Goal: Task Accomplishment & Management: Complete application form

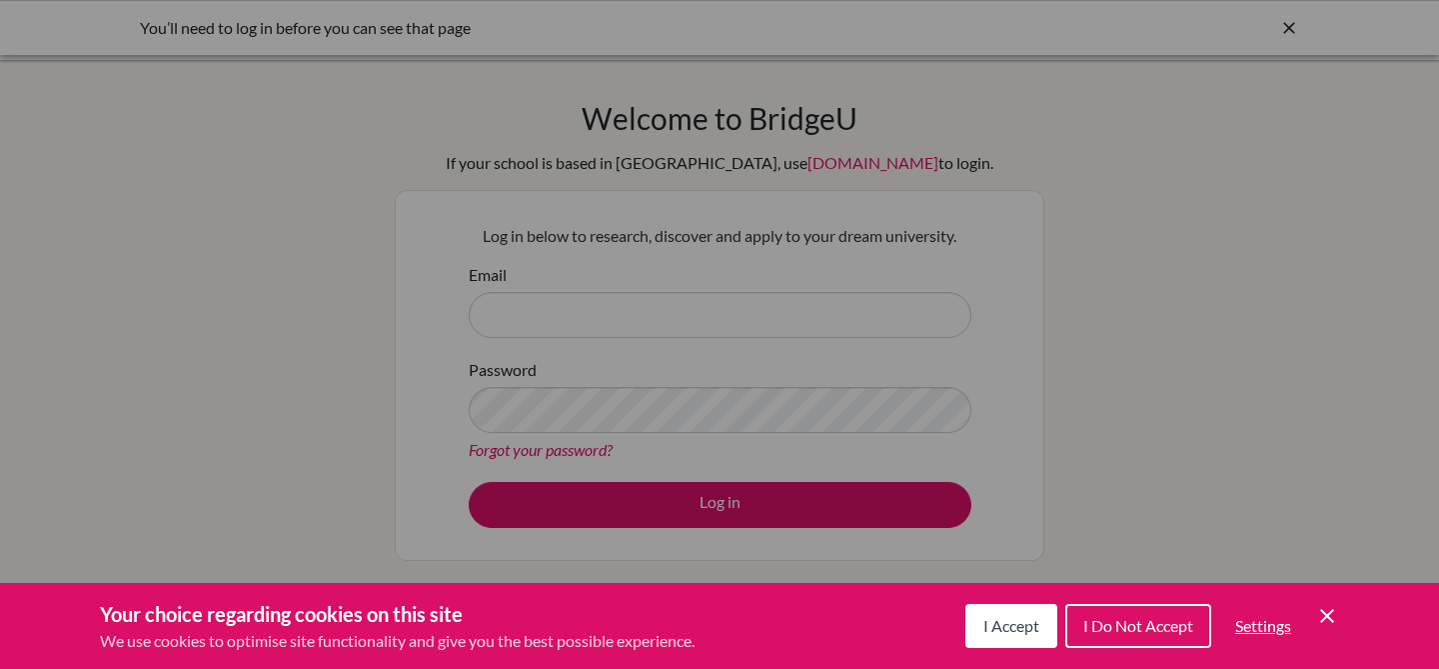
click at [996, 626] on span "I Accept" at bounding box center [1012, 625] width 56 height 19
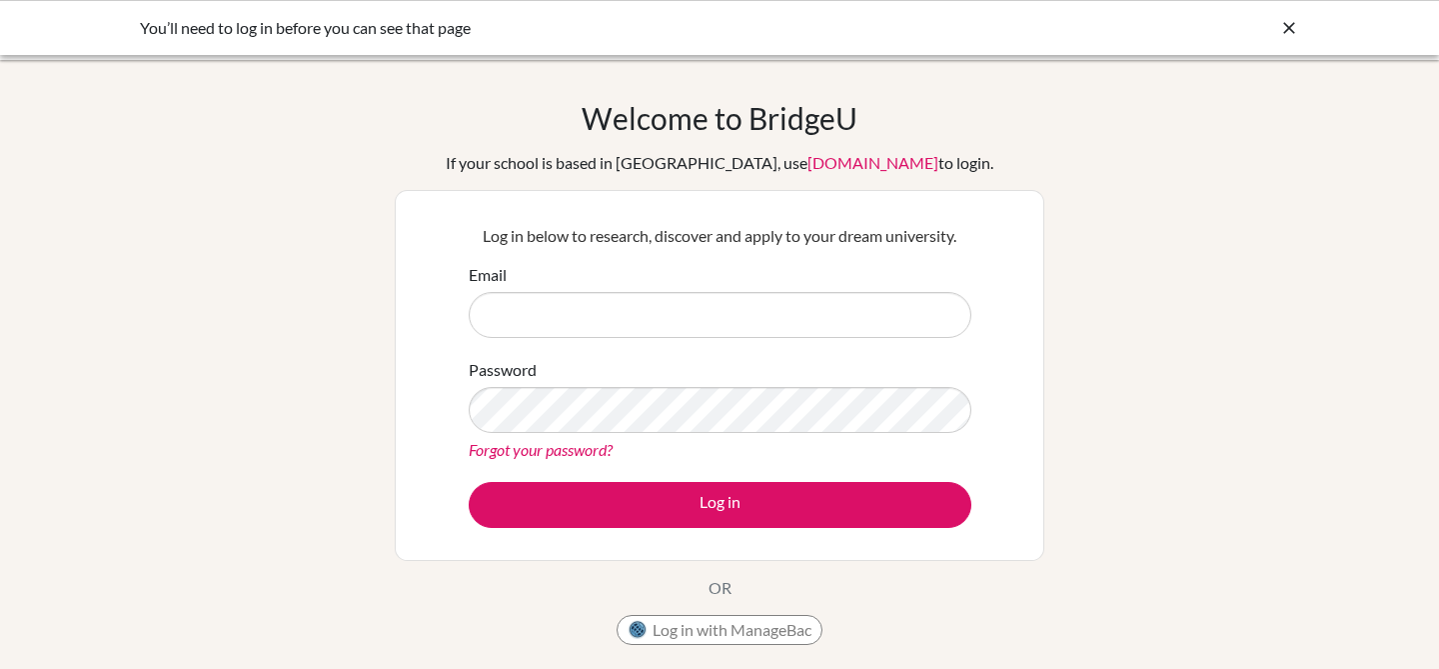
scroll to position [62, 0]
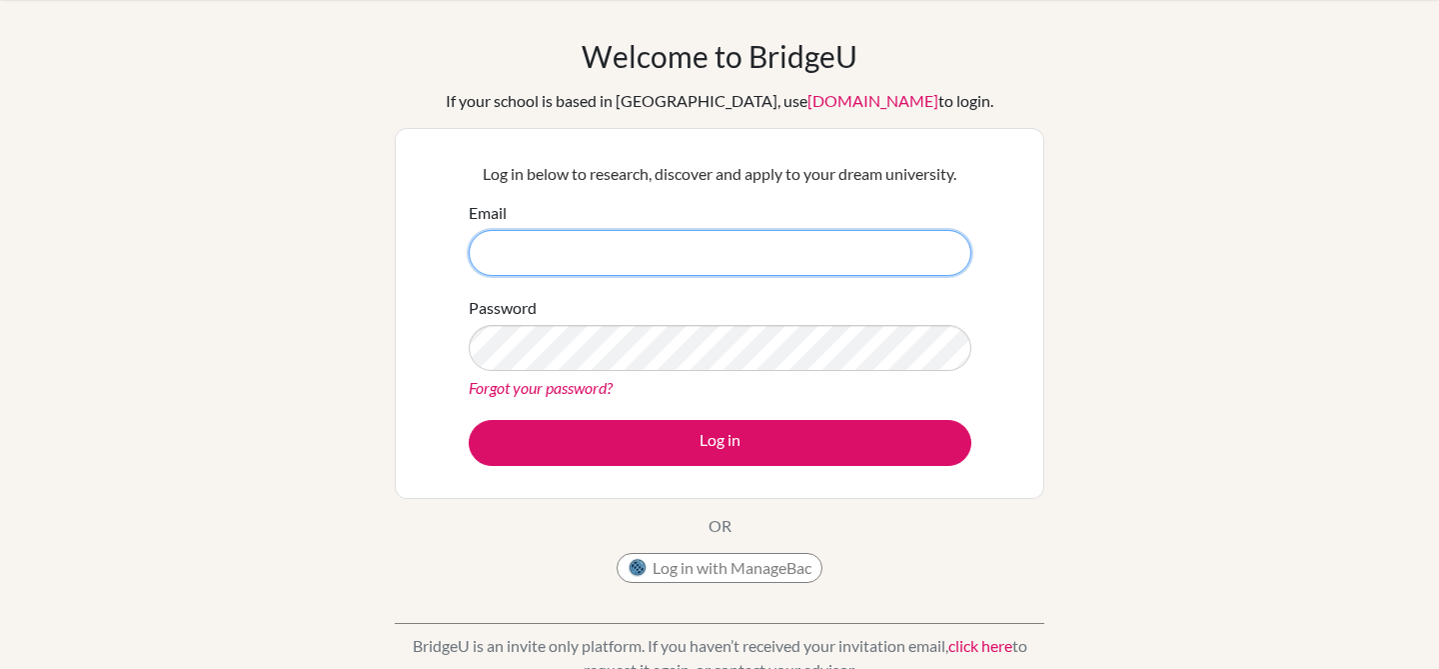
click at [674, 254] on input "Email" at bounding box center [720, 253] width 503 height 46
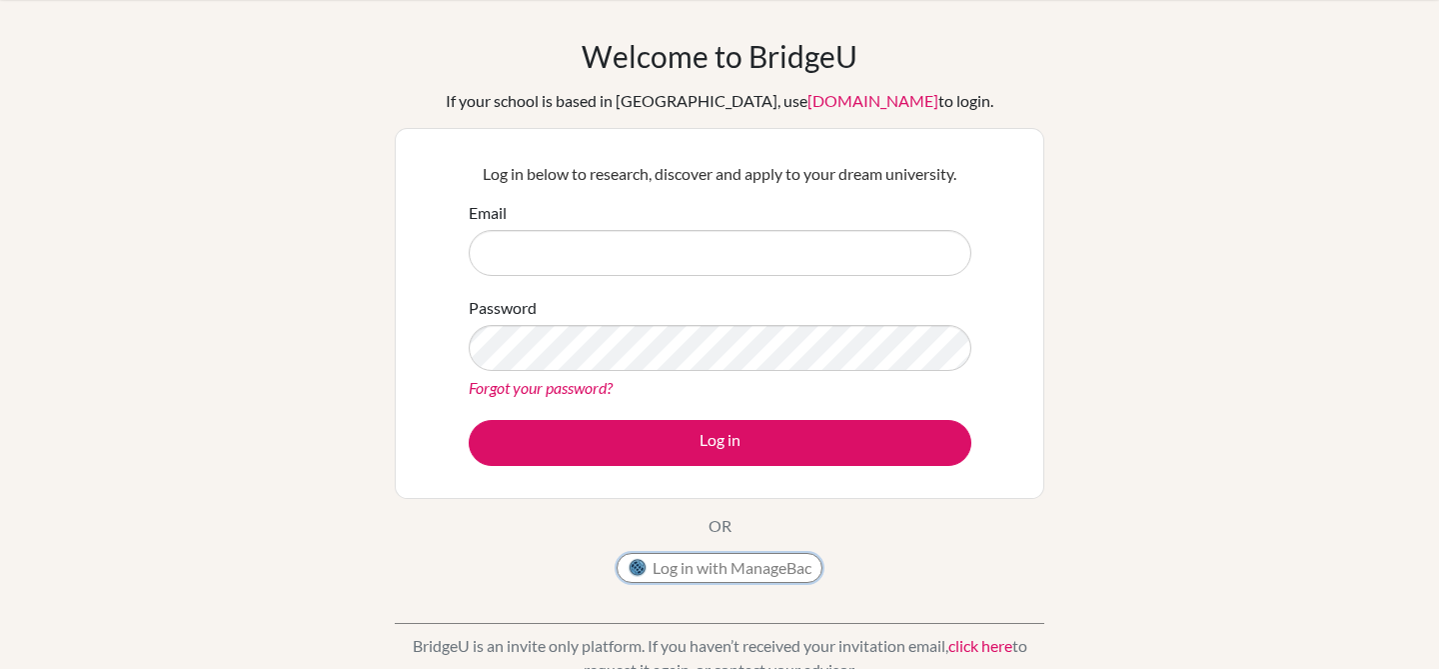
click at [676, 572] on button "Log in with ManageBac" at bounding box center [720, 568] width 206 height 30
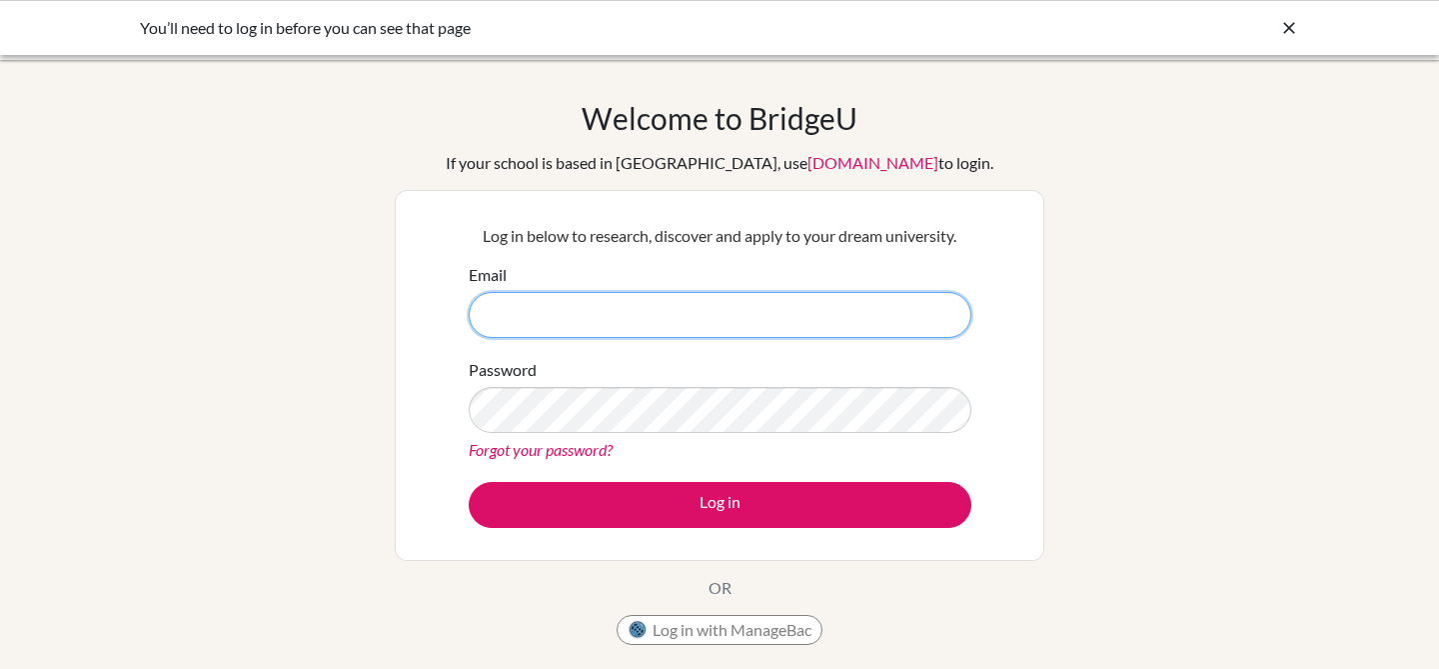
click at [651, 300] on input "Email" at bounding box center [720, 315] width 503 height 46
type input "hgamino"
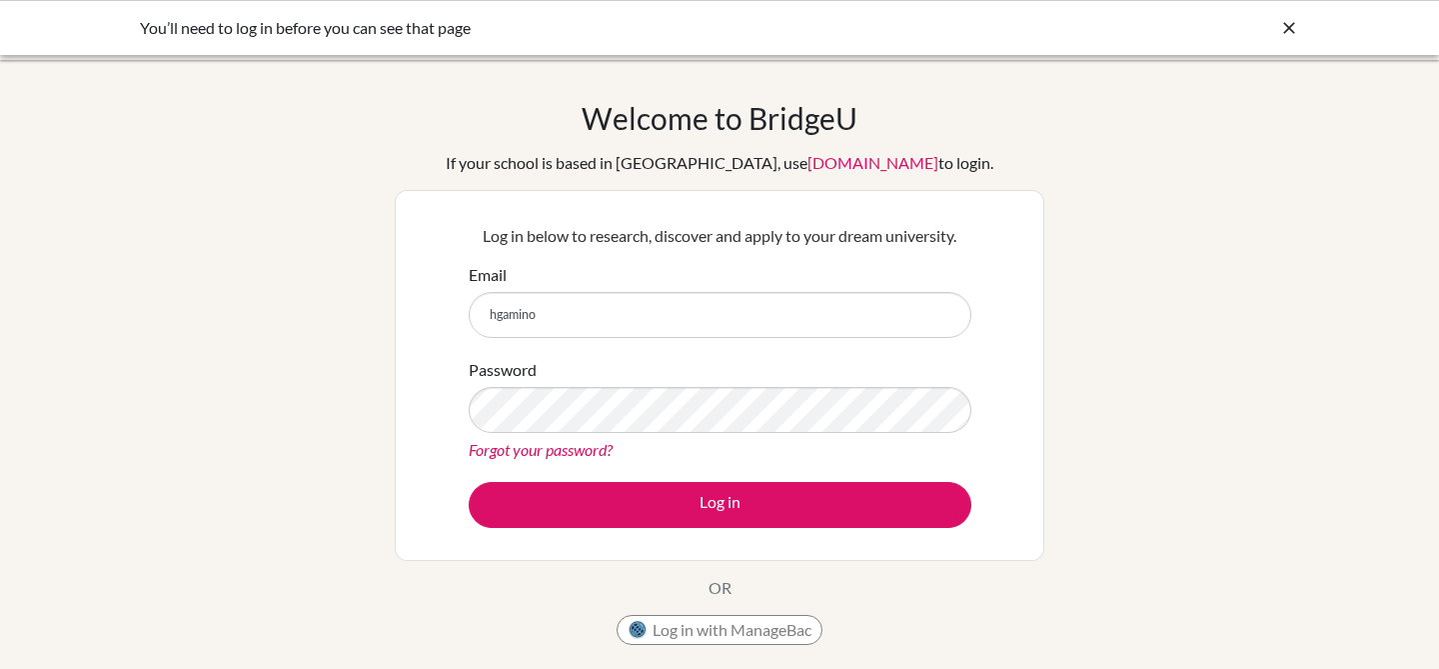
click at [599, 451] on link "Forgot your password?" at bounding box center [541, 449] width 144 height 19
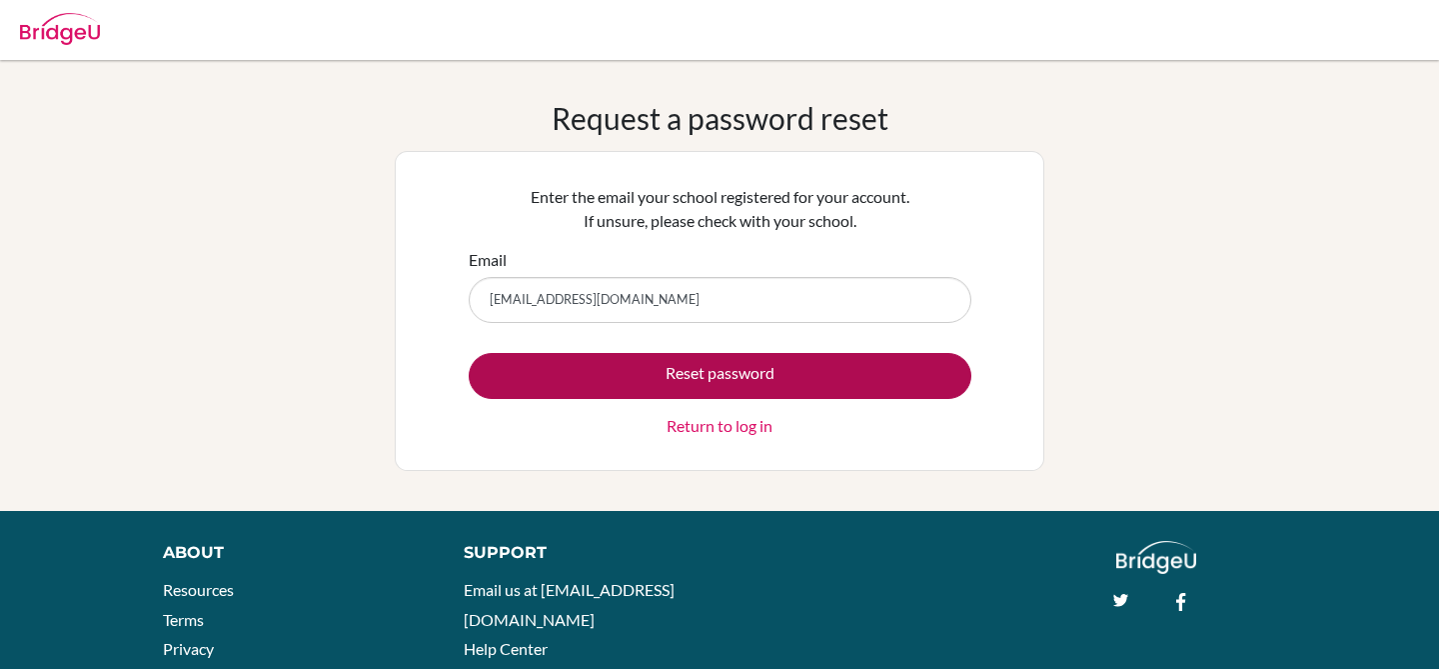
type input "hgamino@aisa.sch.ae"
click at [678, 380] on button "Reset password" at bounding box center [720, 376] width 503 height 46
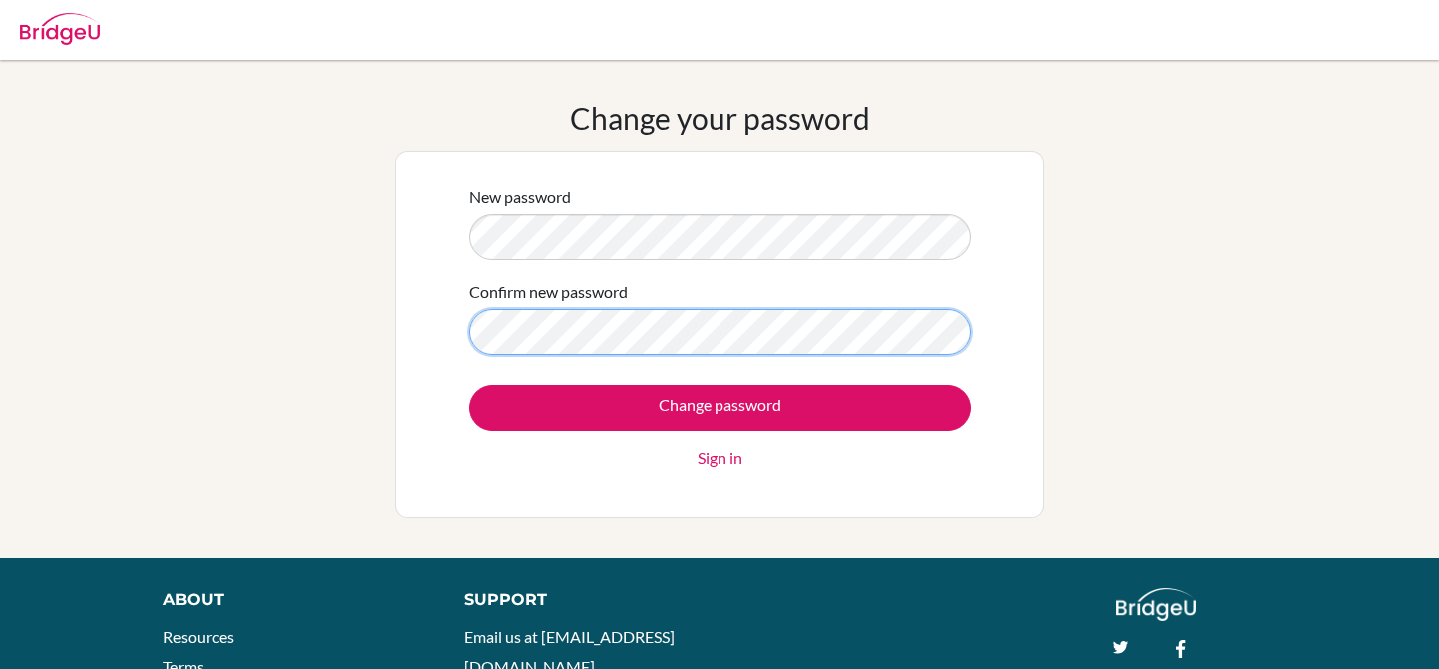
click at [469, 385] on input "Change password" at bounding box center [720, 408] width 503 height 46
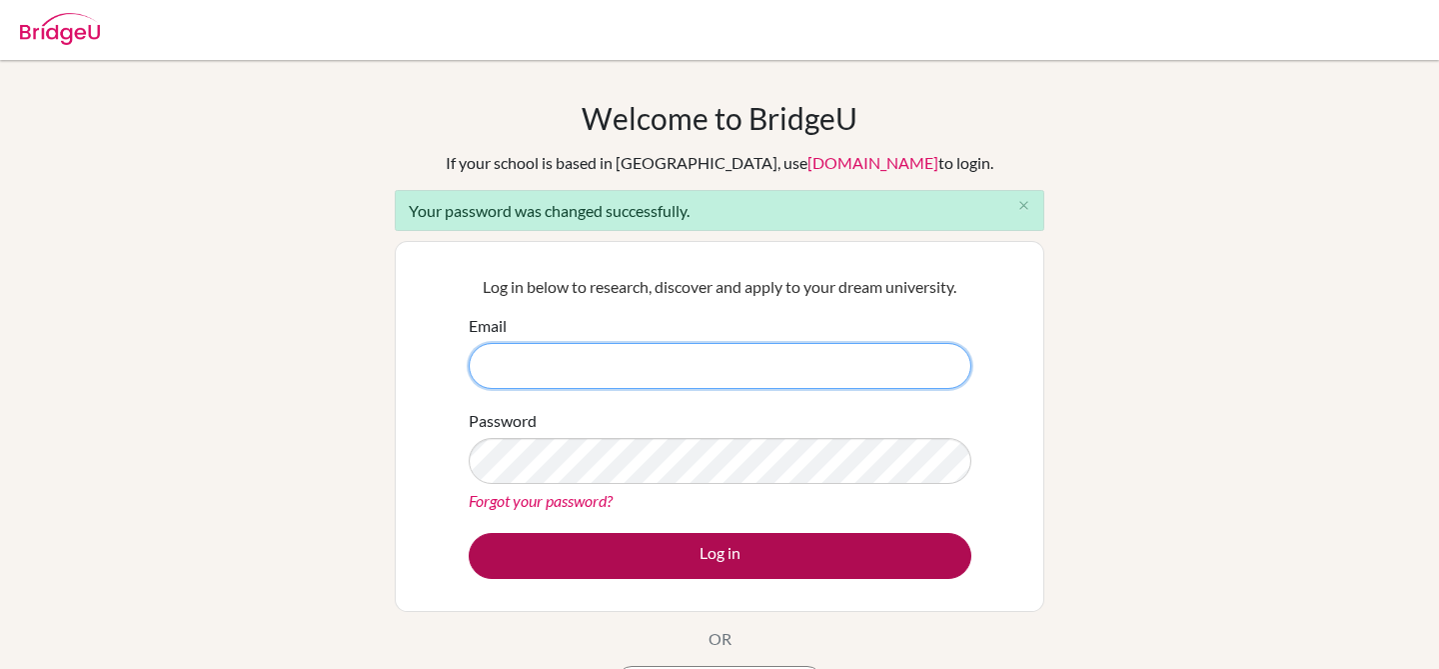
type input "[EMAIL_ADDRESS][DOMAIN_NAME]"
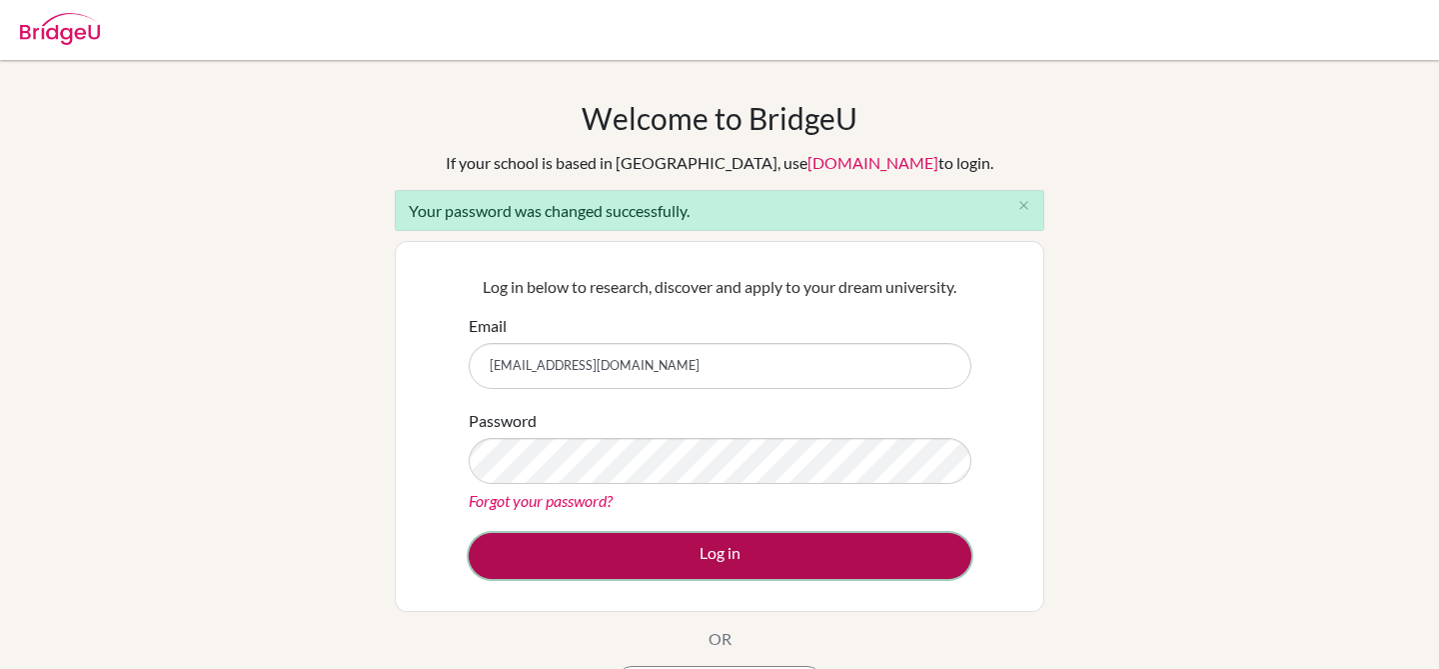
click at [815, 552] on button "Log in" at bounding box center [720, 556] width 503 height 46
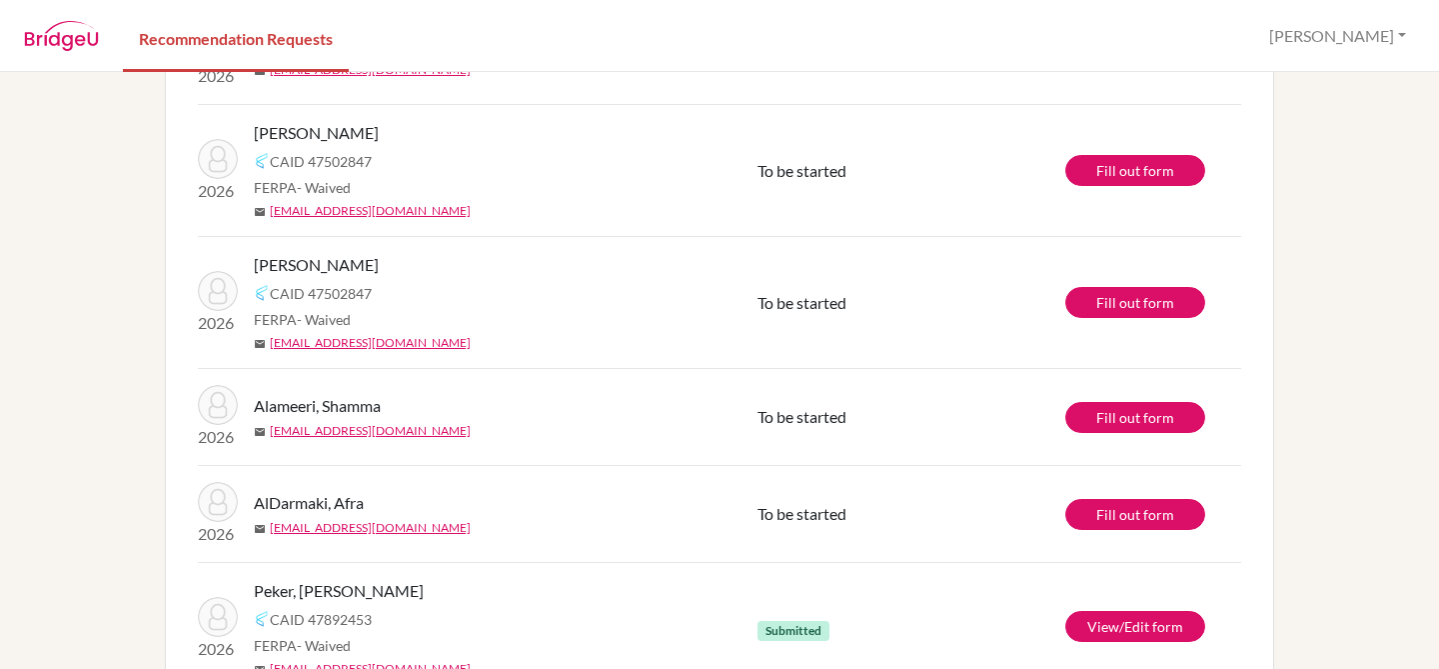
scroll to position [383, 0]
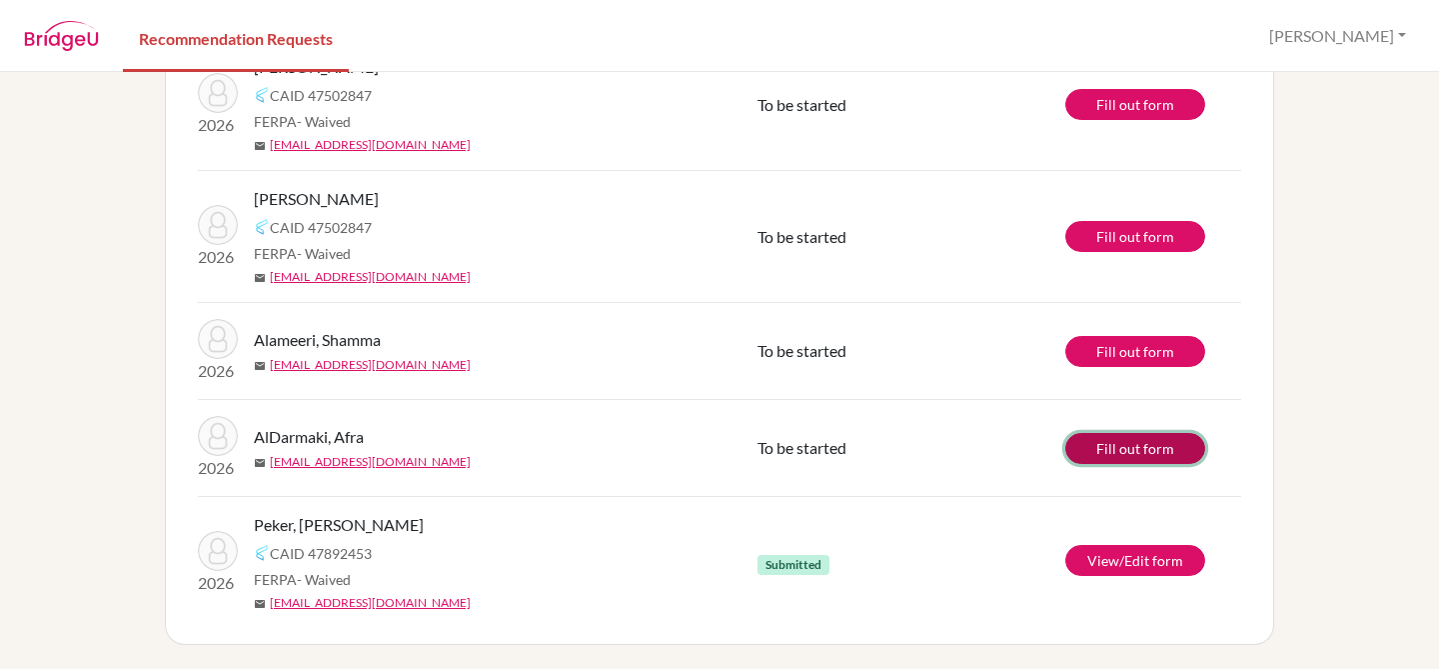
click at [1124, 449] on link "Fill out form" at bounding box center [1135, 448] width 140 height 31
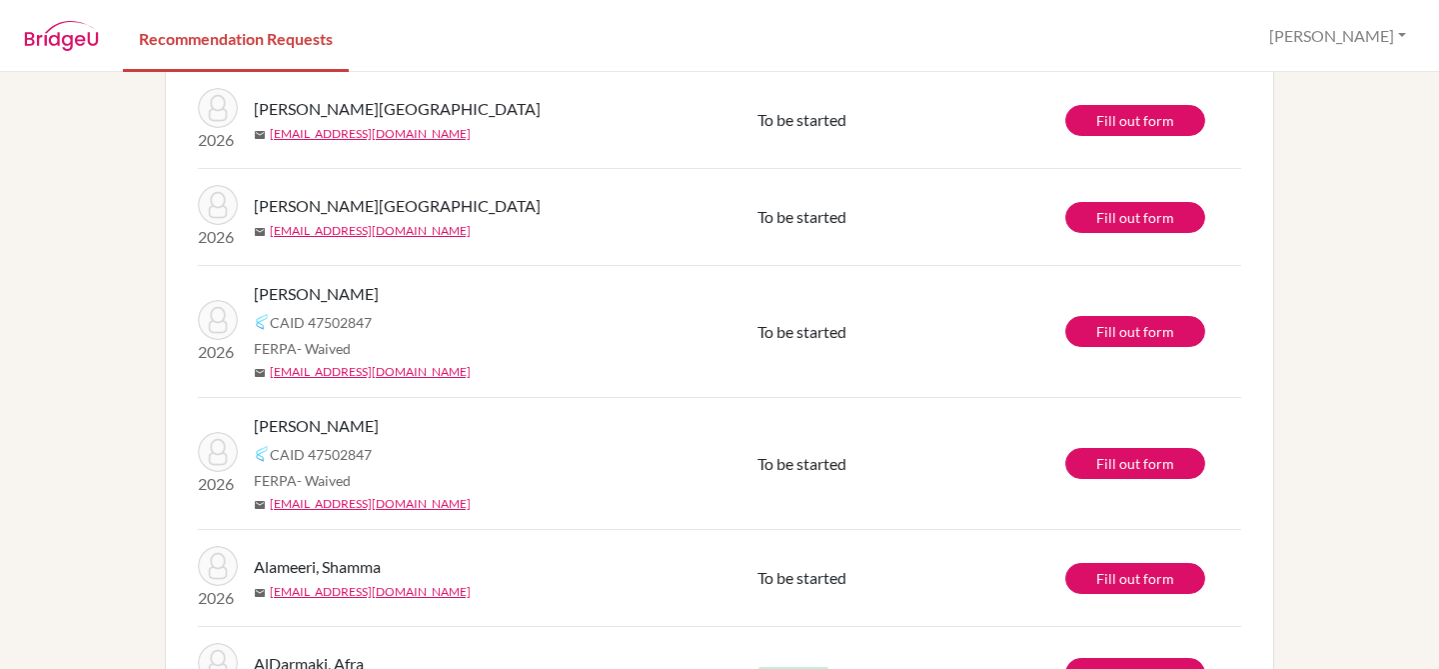
scroll to position [138, 0]
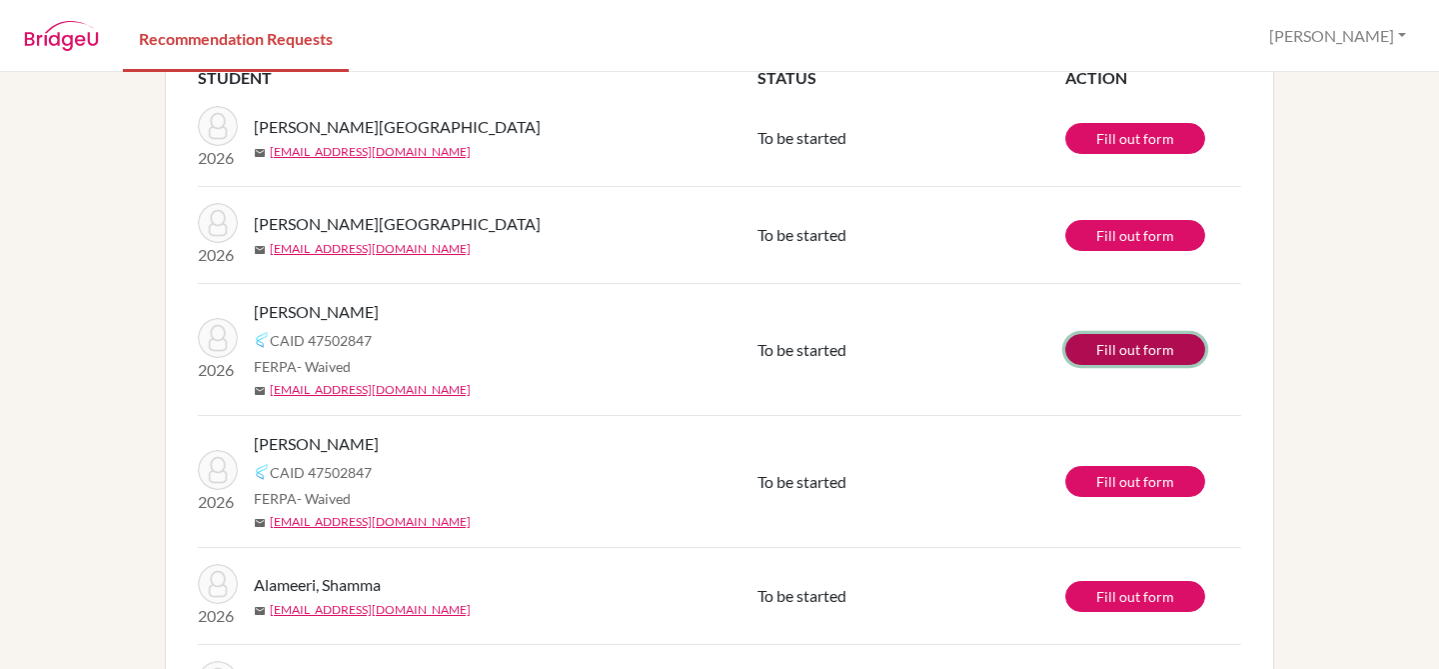
click at [1147, 352] on link "Fill out form" at bounding box center [1135, 349] width 140 height 31
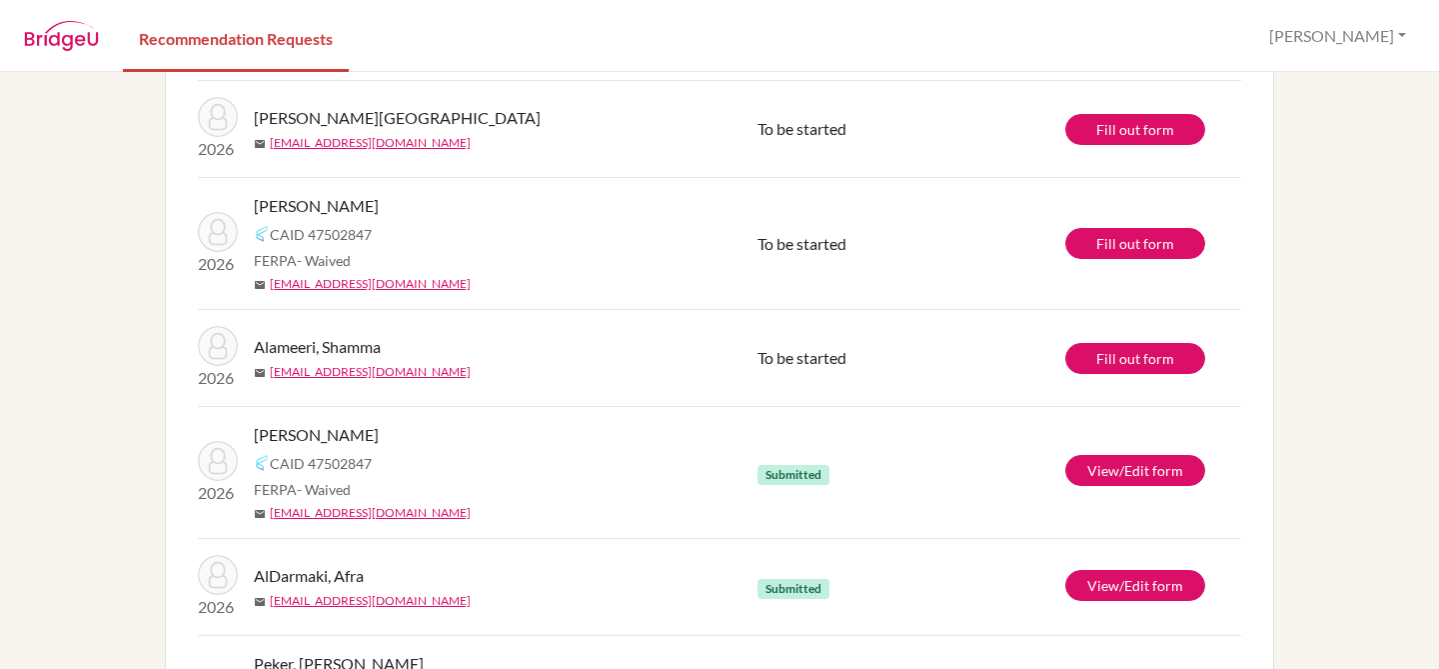
scroll to position [274, 0]
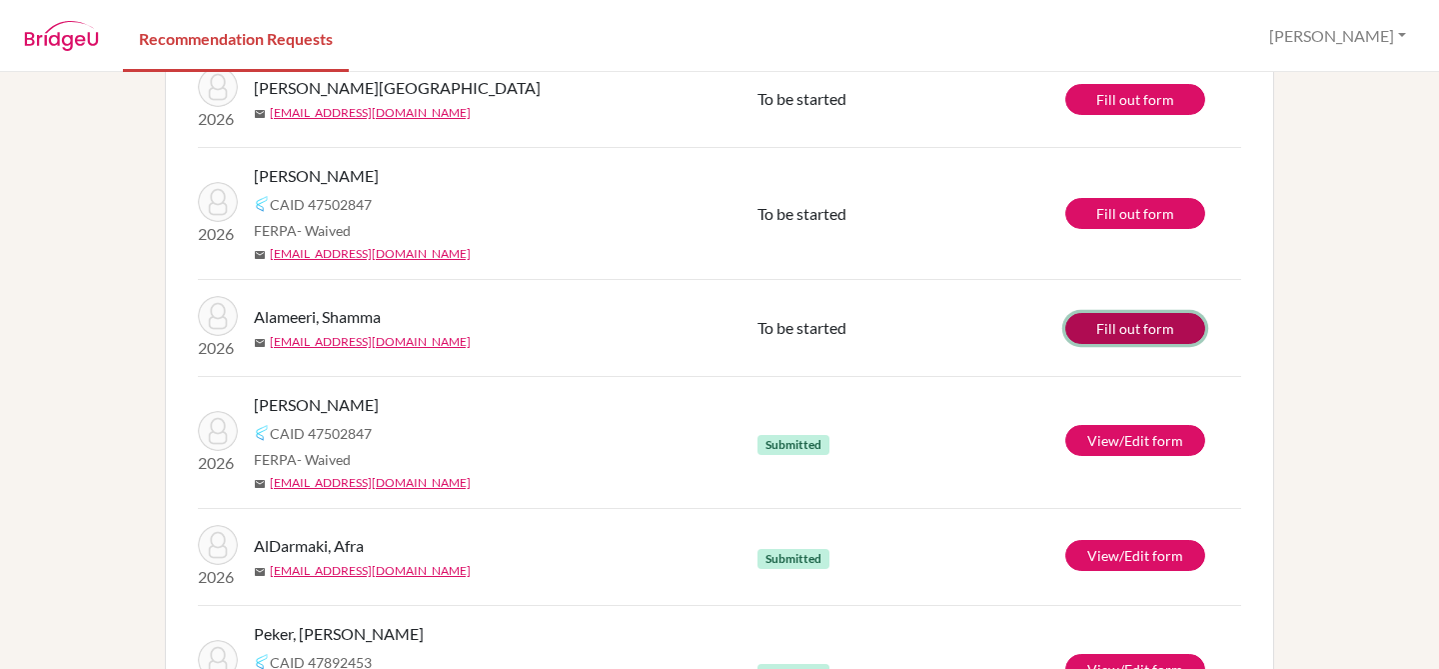
click at [1131, 327] on link "Fill out form" at bounding box center [1135, 328] width 140 height 31
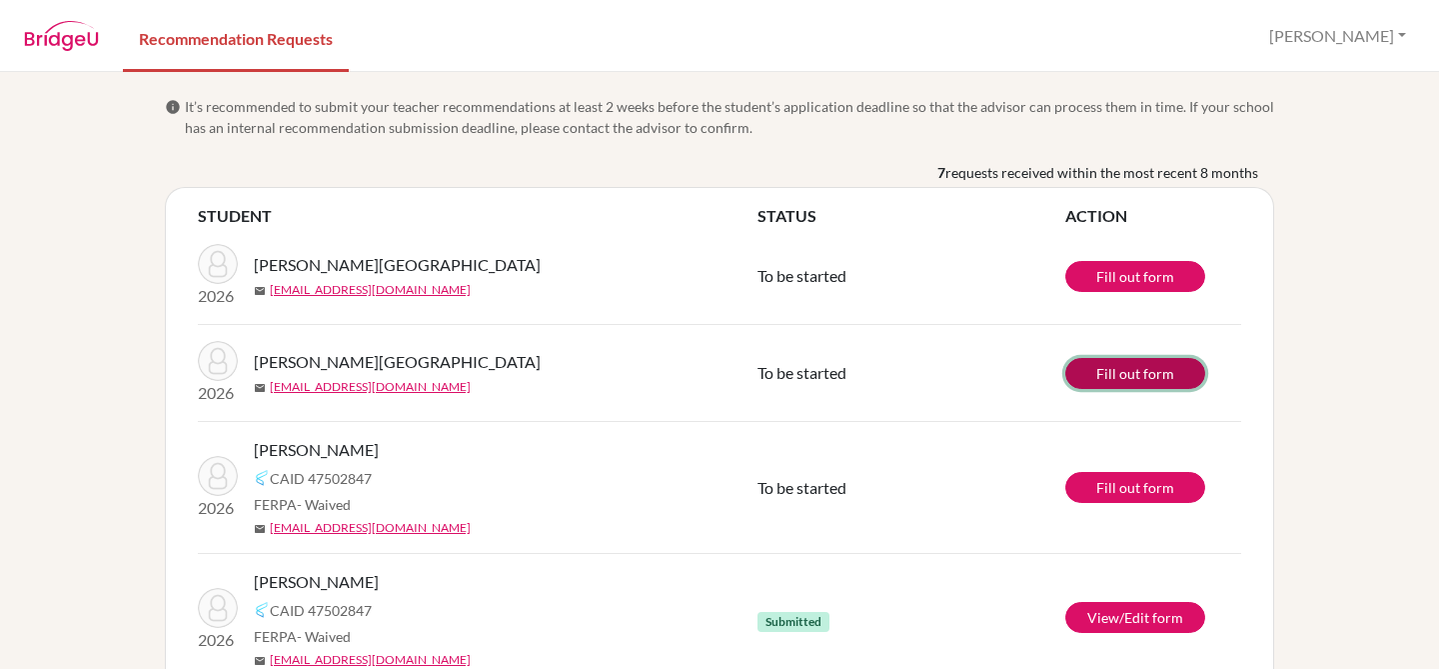
click at [1090, 366] on link "Fill out form" at bounding box center [1135, 373] width 140 height 31
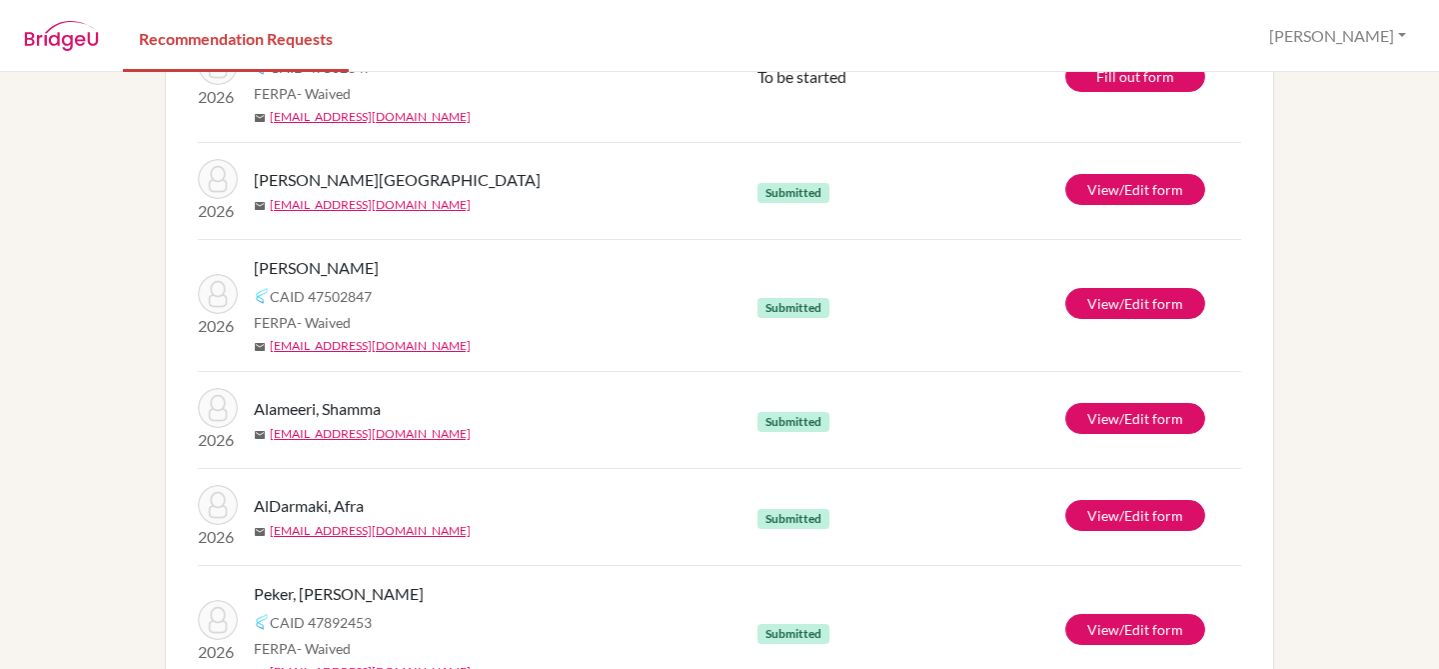
scroll to position [383, 0]
